Goal: Find specific page/section: Find specific page/section

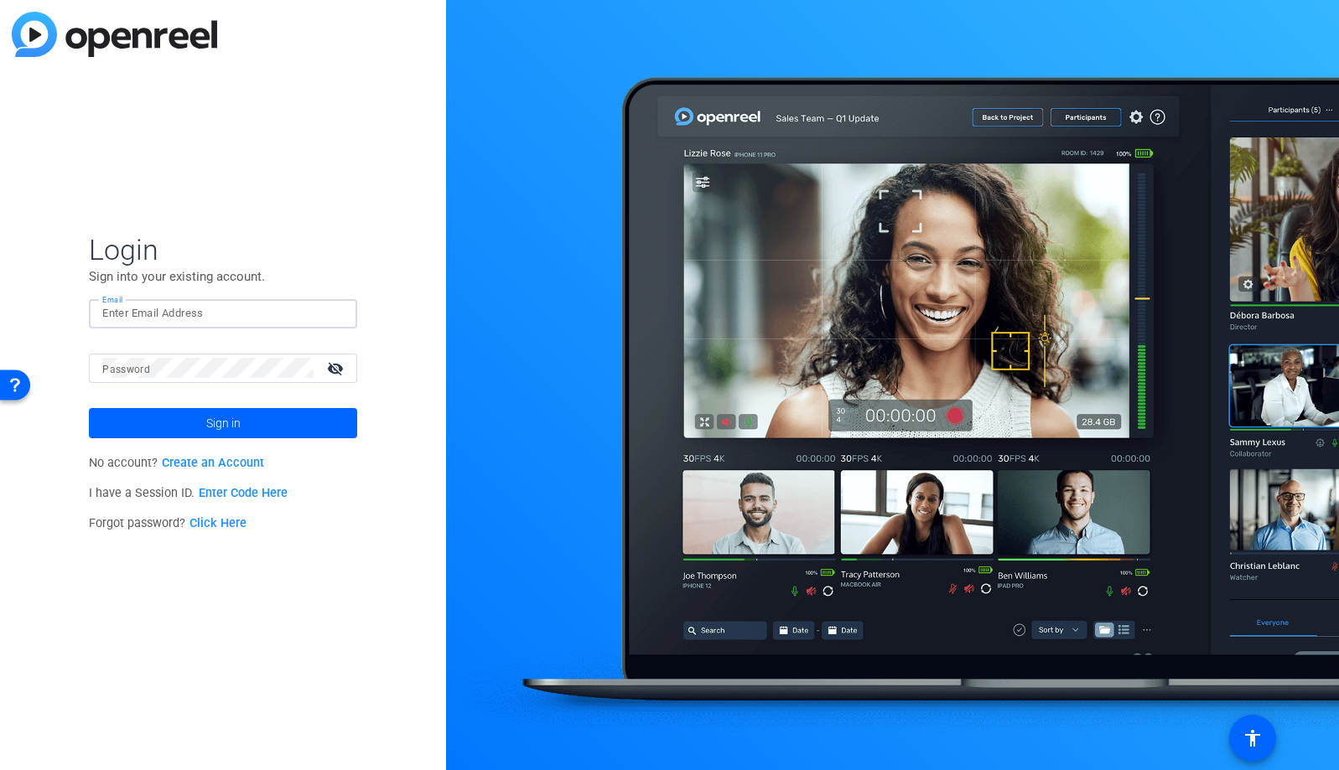
click at [206, 313] on input "Email" at bounding box center [222, 313] width 241 height 20
click at [326, 314] on img at bounding box center [330, 313] width 12 height 20
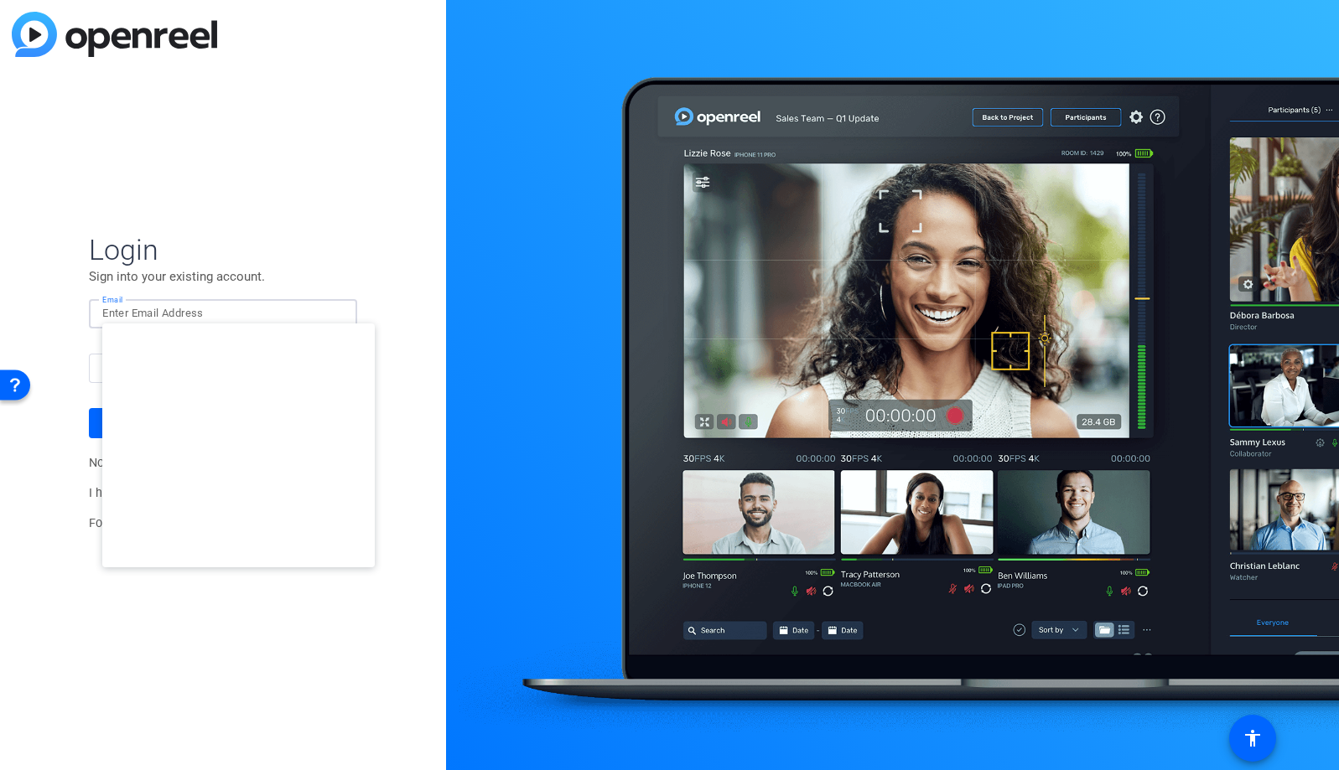
type input "[EMAIL_ADDRESS][DOMAIN_NAME]"
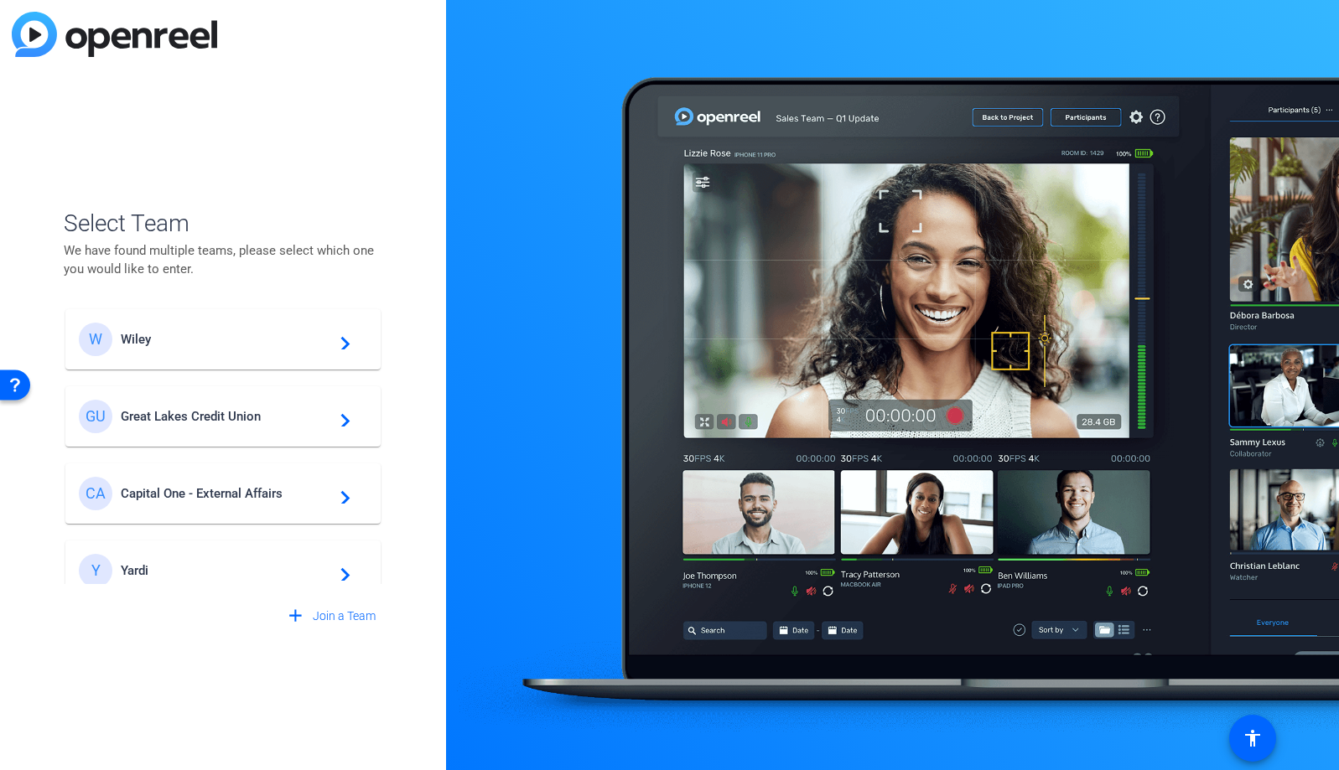
scroll to position [3, 0]
click at [107, 339] on div "W" at bounding box center [96, 336] width 34 height 34
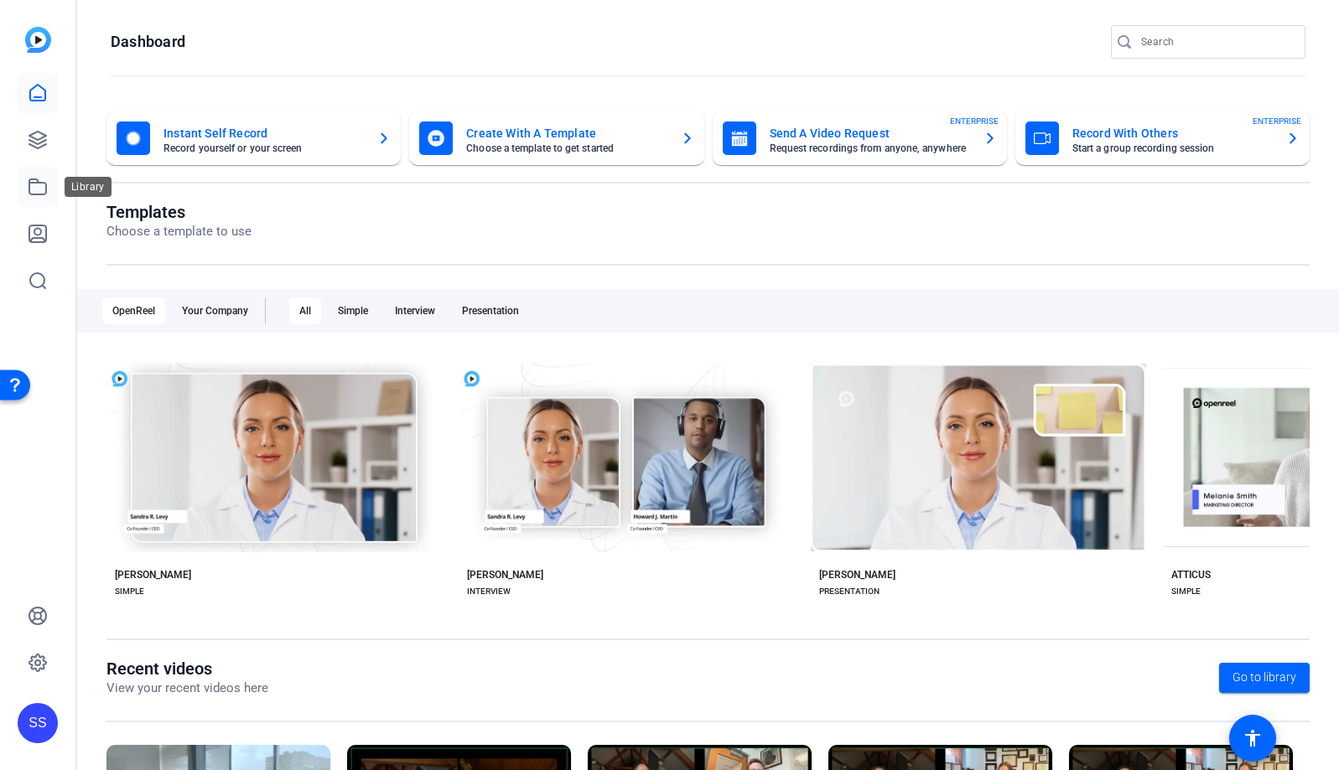
click at [46, 202] on link at bounding box center [38, 187] width 40 height 40
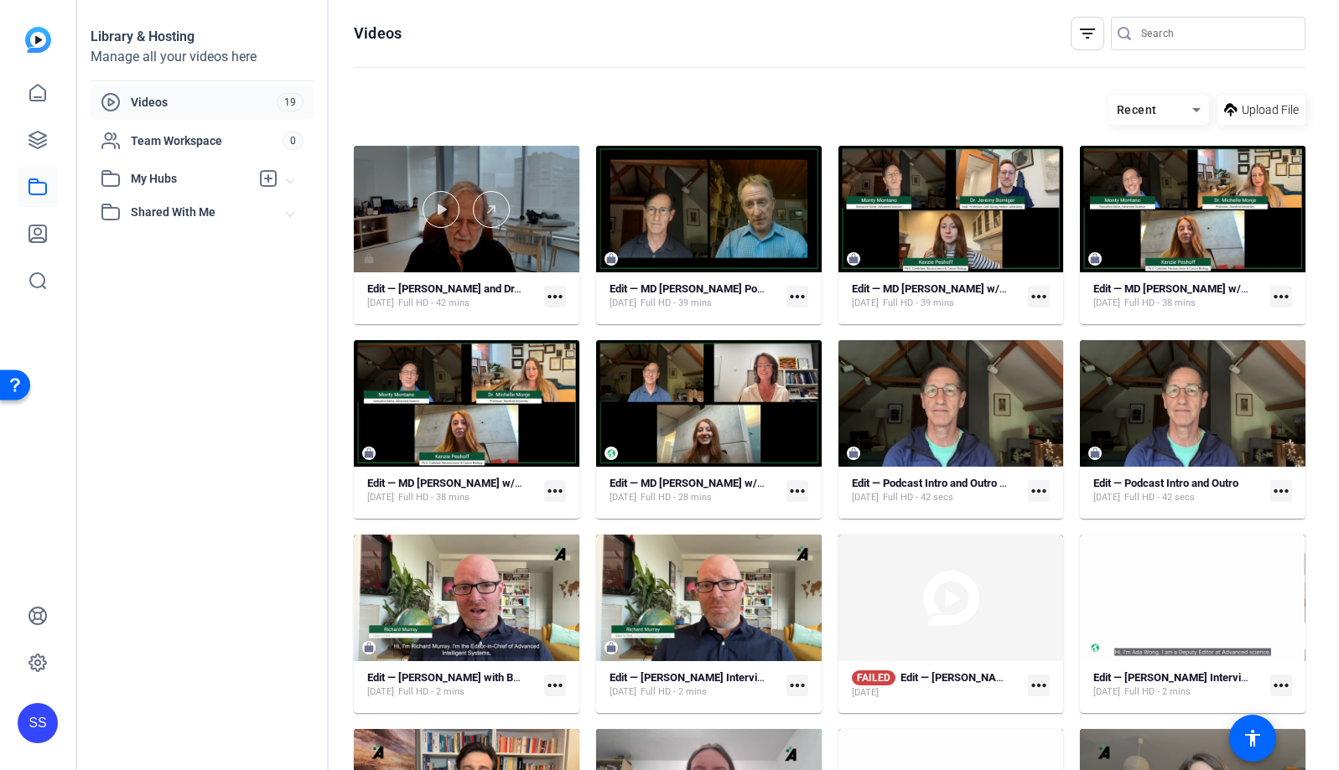
click at [516, 169] on div at bounding box center [467, 209] width 226 height 127
